Goal: Browse casually

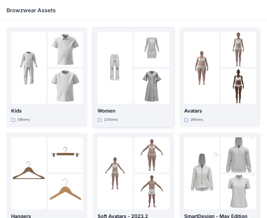
click at [152, 87] on img at bounding box center [151, 86] width 35 height 35
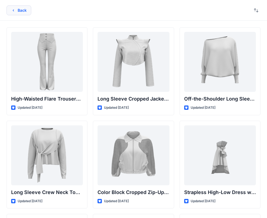
click at [29, 12] on button "Back" at bounding box center [19, 10] width 25 height 10
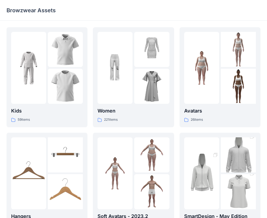
scroll to position [82, 0]
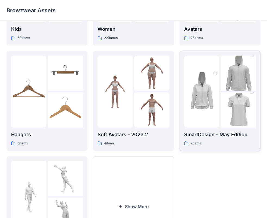
click at [230, 103] on img at bounding box center [238, 109] width 35 height 53
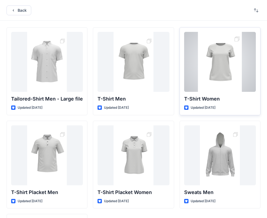
click at [219, 77] on div at bounding box center [220, 62] width 72 height 60
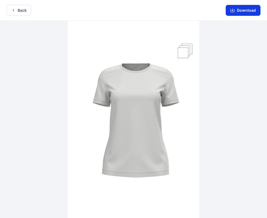
click at [247, 10] on button "Download" at bounding box center [243, 10] width 35 height 11
